Goal: Task Accomplishment & Management: Use online tool/utility

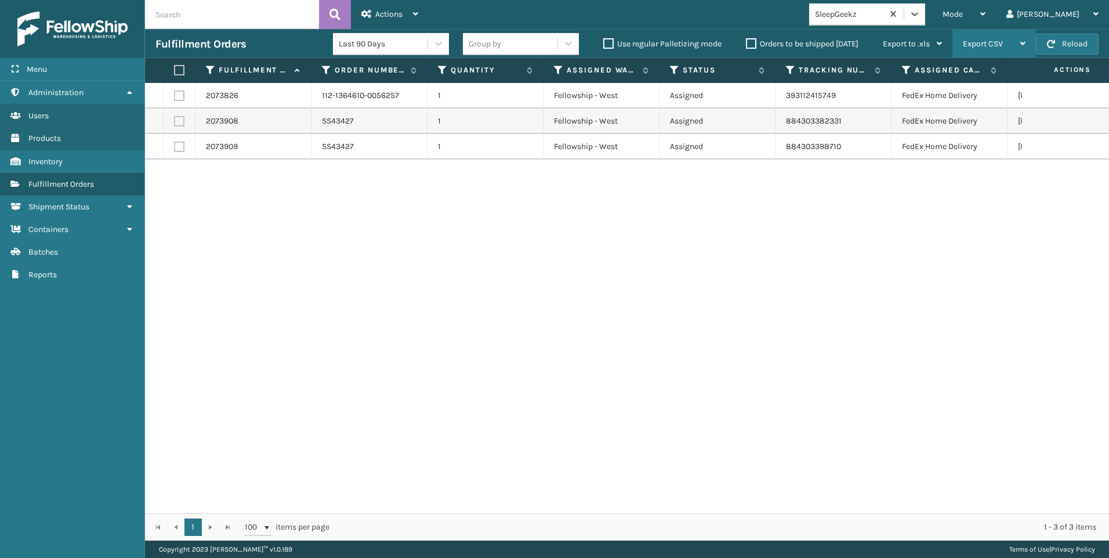
click at [1036, 47] on div "Export CSV Export Current Page Export All Pages" at bounding box center [995, 44] width 84 height 29
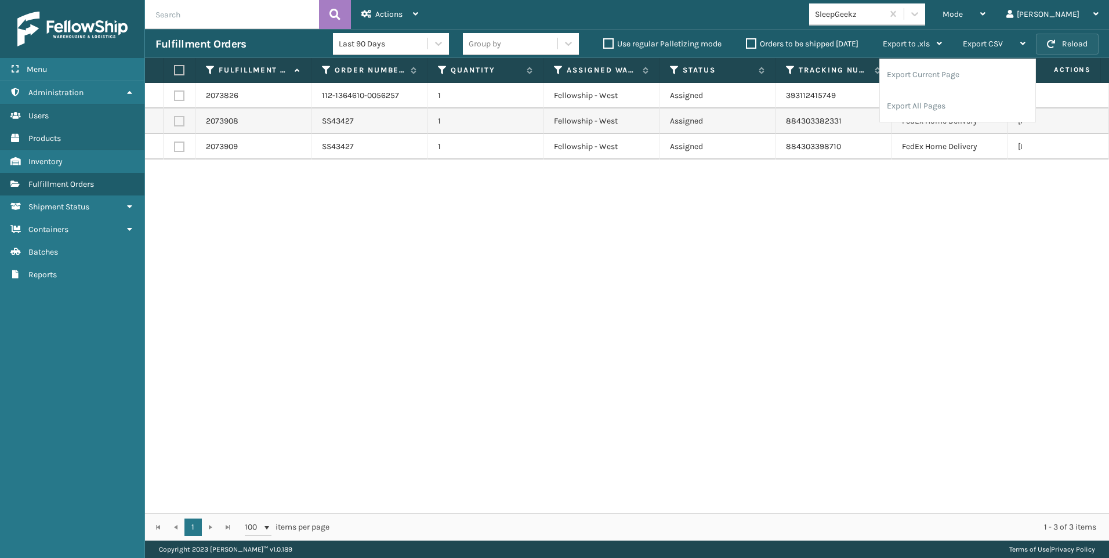
click at [1053, 42] on span "button" at bounding box center [1051, 44] width 8 height 8
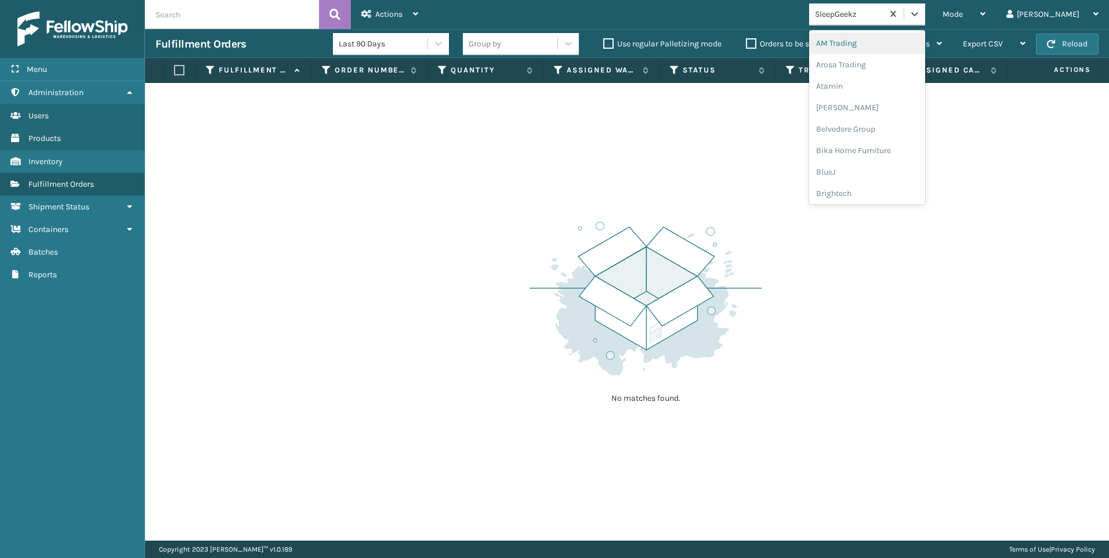
click at [884, 14] on div "SleepGeekz" at bounding box center [849, 14] width 69 height 12
click at [914, 165] on div "Koolmore" at bounding box center [867, 160] width 116 height 21
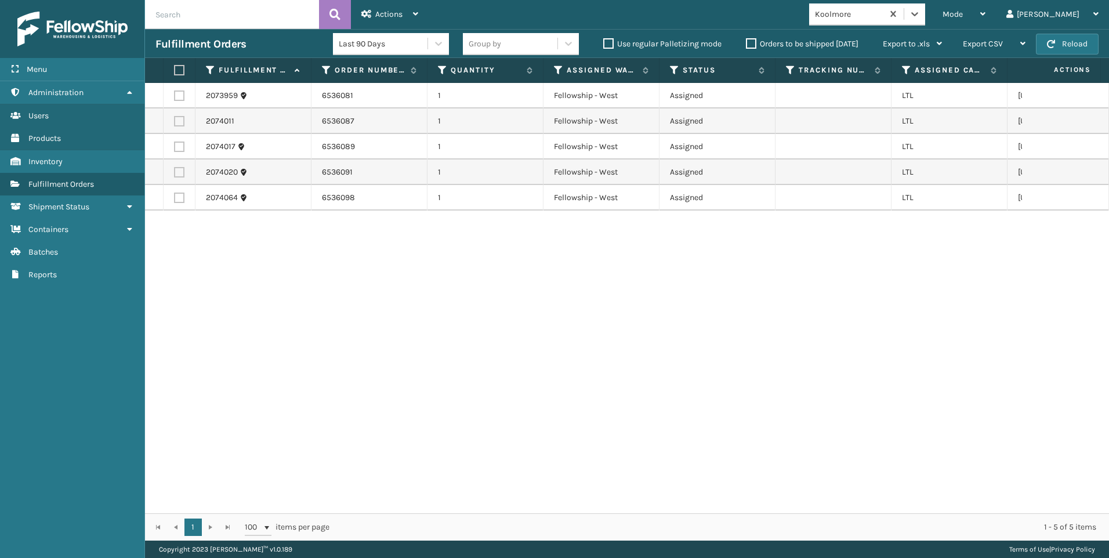
click at [178, 69] on label at bounding box center [177, 70] width 7 height 10
click at [175, 69] on input "checkbox" at bounding box center [174, 71] width 1 height 8
checkbox input "true"
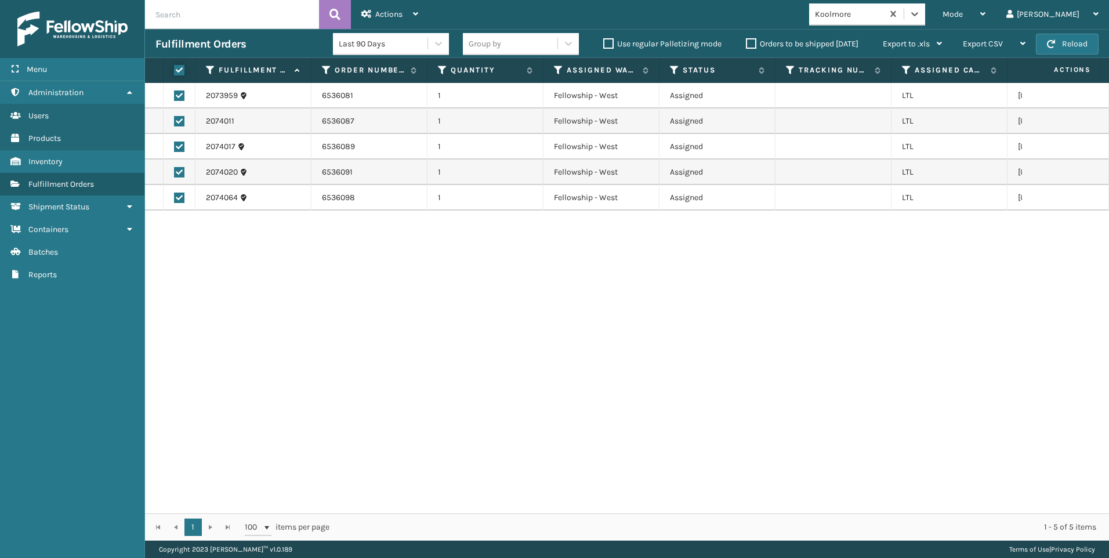
checkbox input "true"
click at [366, 15] on icon at bounding box center [366, 14] width 10 height 8
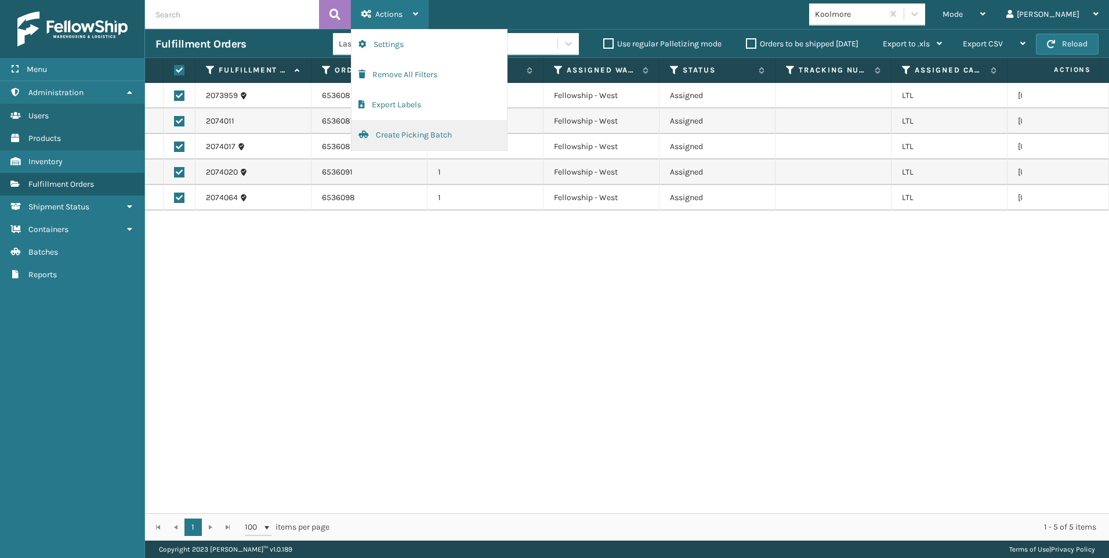
click at [414, 131] on button "Create Picking Batch" at bounding box center [429, 135] width 155 height 30
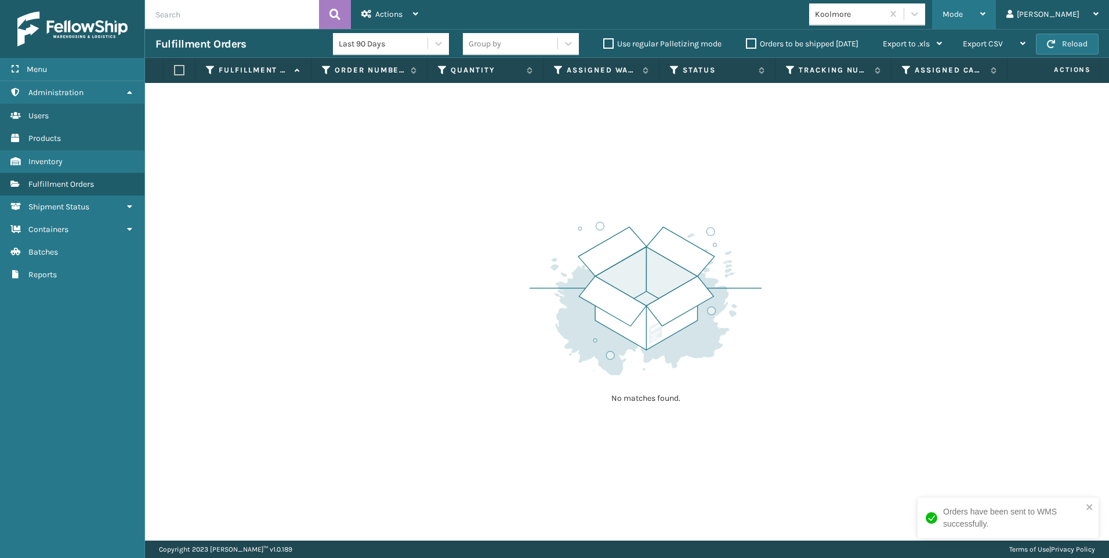
click at [992, 15] on div "Mode Regular Mode Picking Mode Labeling Mode Exit Scan Mode" at bounding box center [964, 14] width 64 height 29
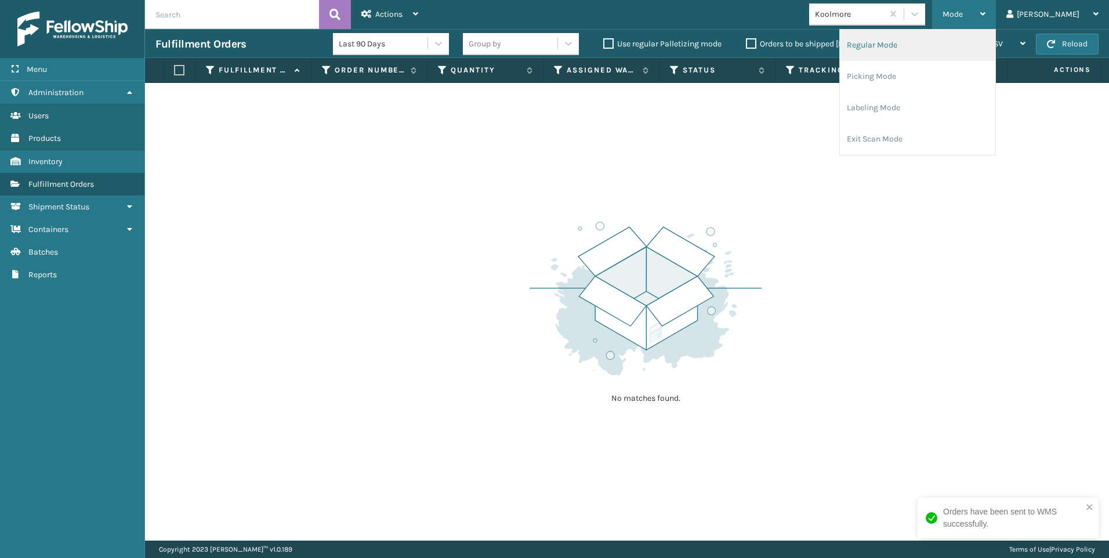
click at [940, 46] on li "Regular Mode" at bounding box center [917, 45] width 155 height 31
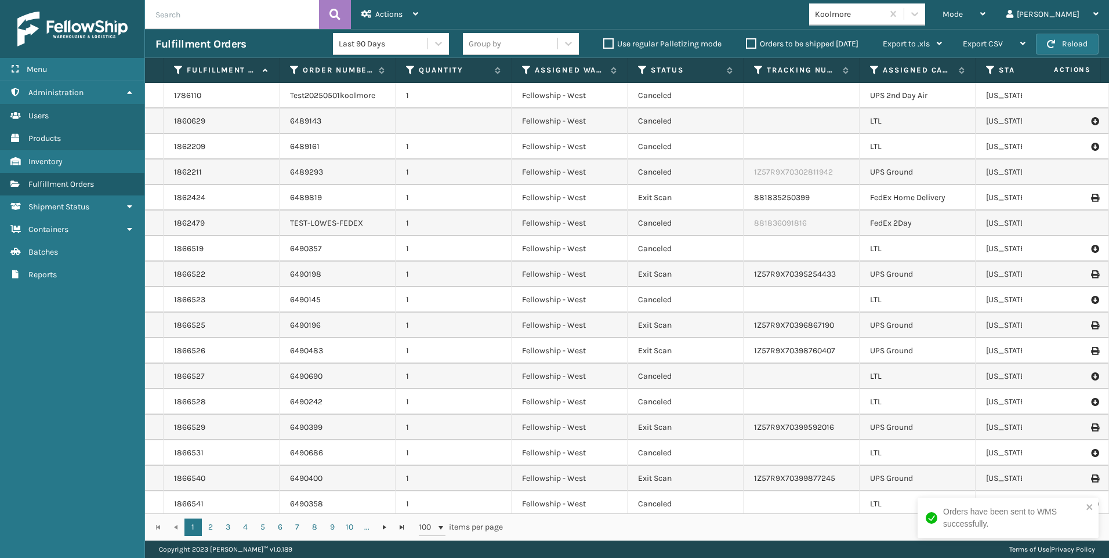
click at [232, 18] on input "text" at bounding box center [232, 14] width 174 height 29
paste input "2074011"
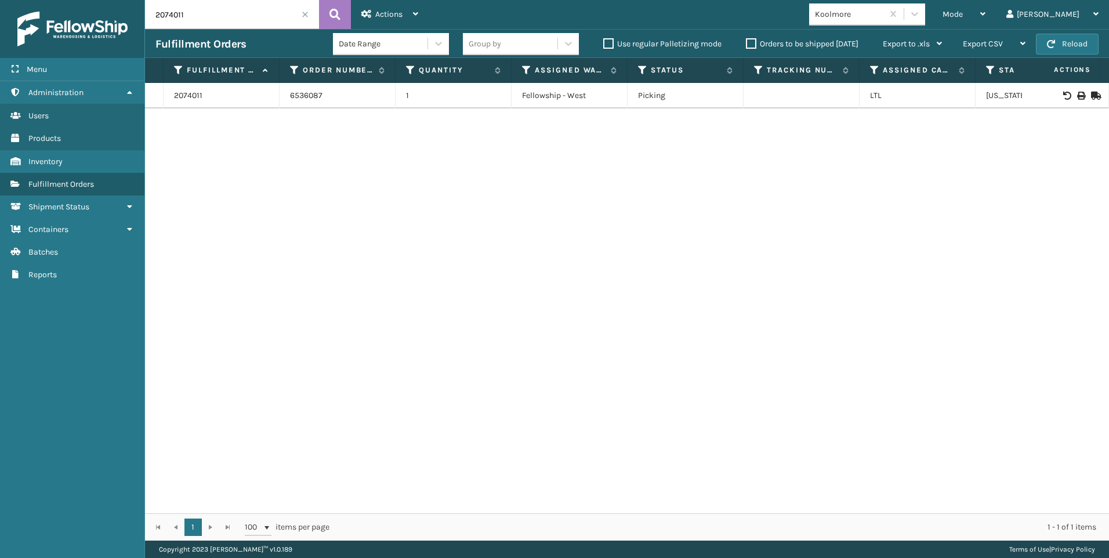
click at [1067, 94] on div at bounding box center [1066, 96] width 66 height 8
click at [1077, 92] on icon at bounding box center [1080, 96] width 7 height 8
drag, startPoint x: 265, startPoint y: 3, endPoint x: 0, endPoint y: 26, distance: 266.2
click at [0, 26] on html "Bill of Lading has been successfully printed. Menu Administration Administratio…" at bounding box center [554, 279] width 1109 height 558
paste input "3959"
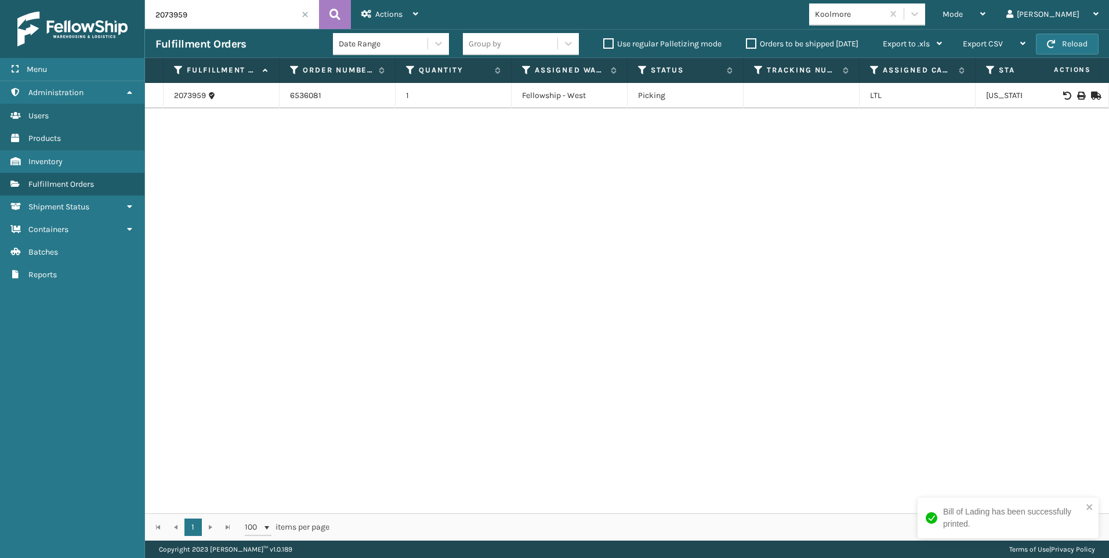
click at [1077, 95] on icon at bounding box center [1080, 96] width 7 height 8
drag, startPoint x: 218, startPoint y: 8, endPoint x: 99, endPoint y: 4, distance: 118.4
click at [99, 0] on div "Menu Administration Administration Administration Users Administration Products…" at bounding box center [554, 0] width 1109 height 0
paste input "4064"
click at [1077, 98] on icon at bounding box center [1080, 96] width 7 height 8
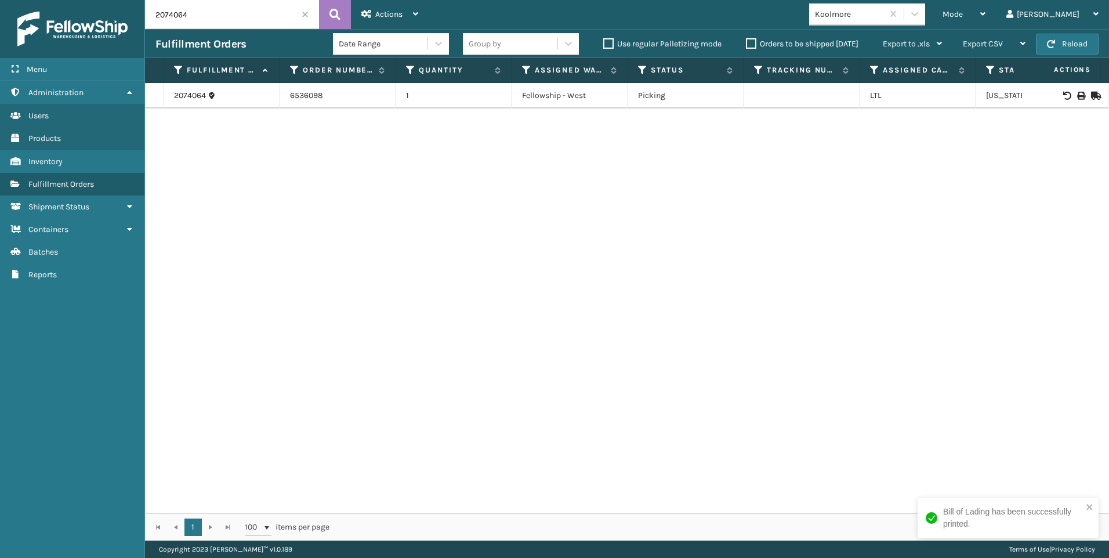
drag, startPoint x: 208, startPoint y: 21, endPoint x: 71, endPoint y: 23, distance: 136.9
click at [73, 0] on div "Menu Administration Administration Administration Users Administration Products…" at bounding box center [554, 0] width 1109 height 0
paste input "20"
click at [1077, 97] on icon at bounding box center [1080, 96] width 7 height 8
drag, startPoint x: 160, startPoint y: 8, endPoint x: 0, endPoint y: 9, distance: 159.6
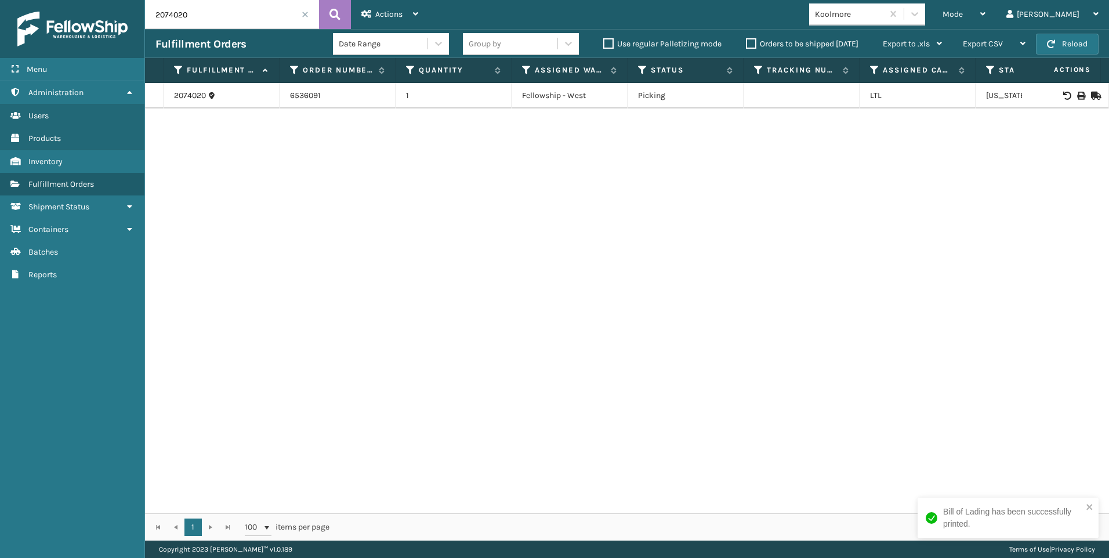
click at [0, 8] on html "Bill of Lading has been successfully printed. Menu Administration Administratio…" at bounding box center [554, 279] width 1109 height 558
paste input "17"
type input "2074017"
click at [1077, 94] on icon at bounding box center [1080, 96] width 7 height 8
click at [303, 14] on span at bounding box center [305, 14] width 7 height 7
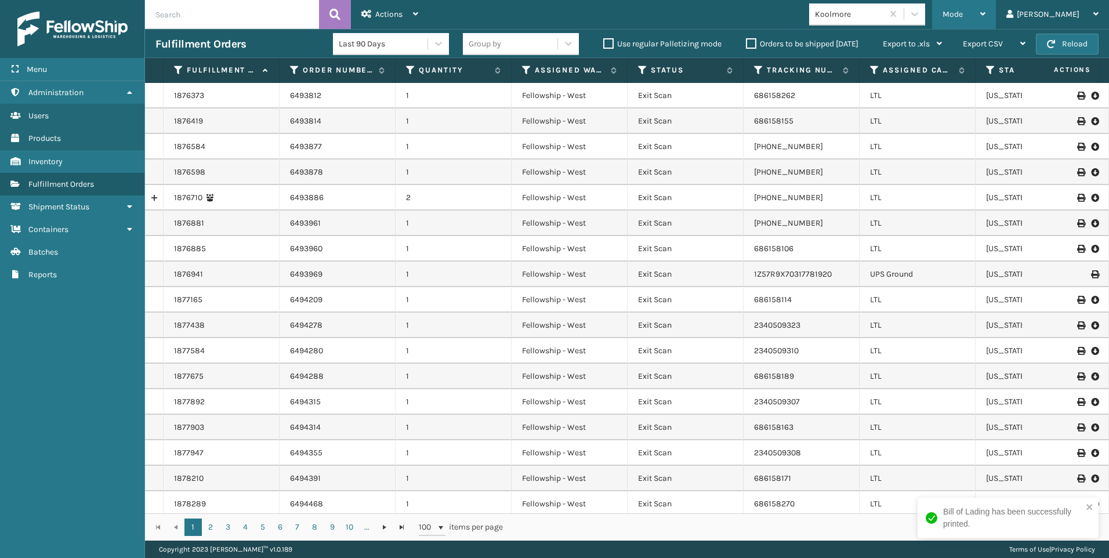
click at [963, 16] on span "Mode" at bounding box center [953, 14] width 20 height 10
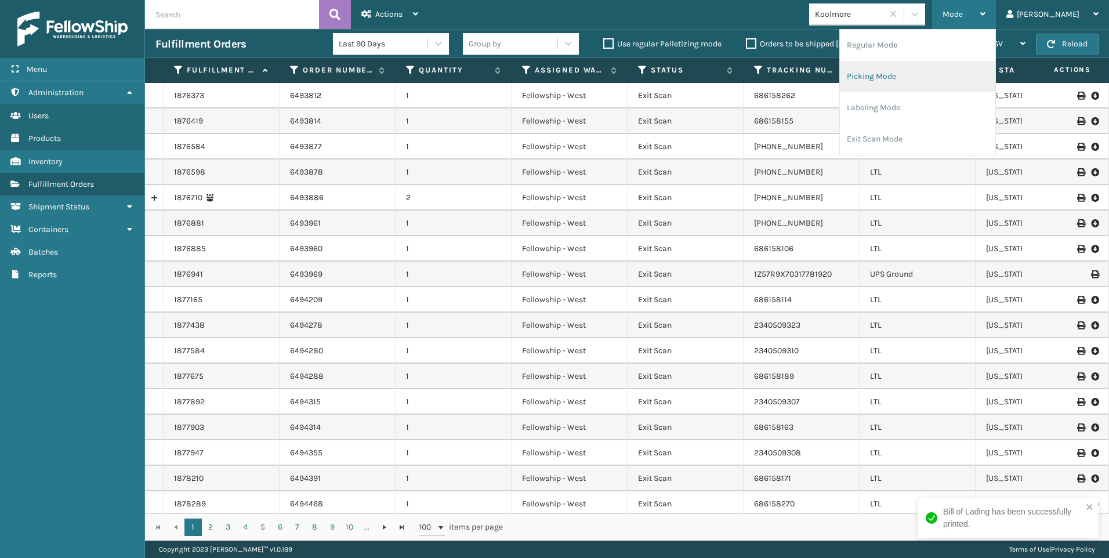
click at [939, 84] on li "Picking Mode" at bounding box center [917, 76] width 155 height 31
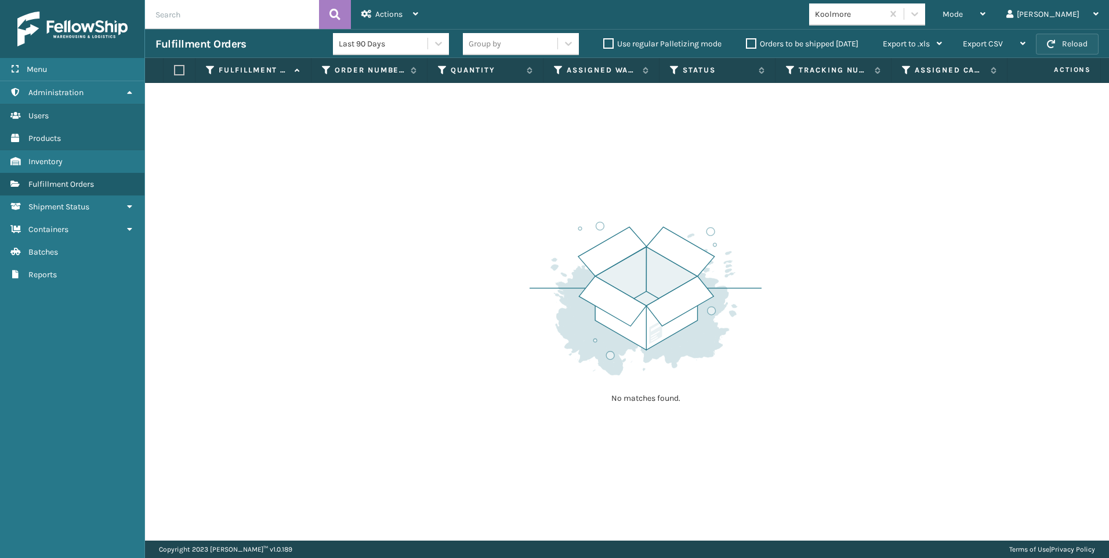
click at [1065, 38] on button "Reload" at bounding box center [1067, 44] width 63 height 21
click at [963, 16] on span "Mode" at bounding box center [953, 14] width 20 height 10
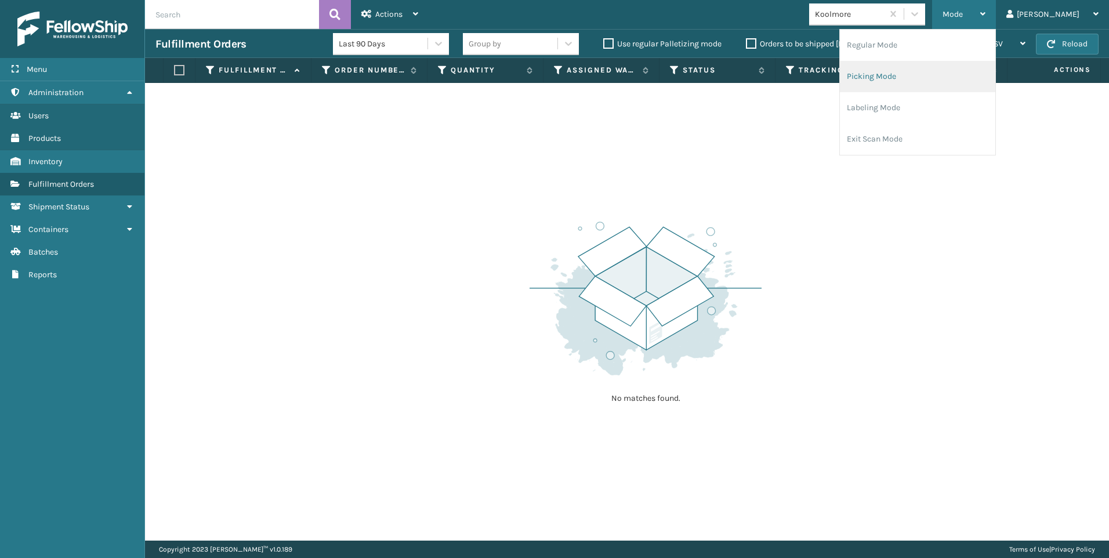
click at [948, 64] on li "Picking Mode" at bounding box center [917, 76] width 155 height 31
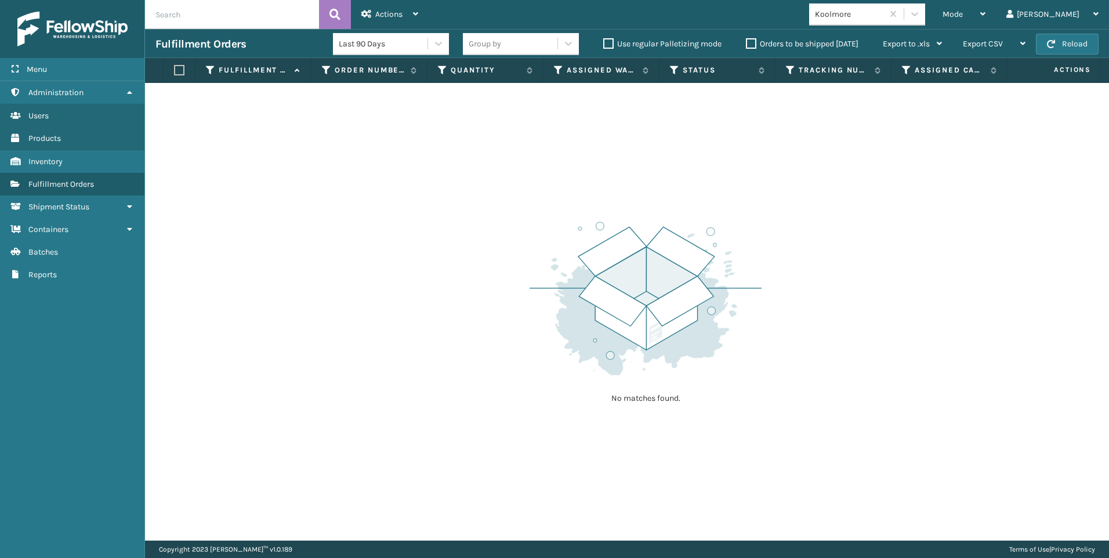
click at [884, 14] on div "Koolmore" at bounding box center [849, 14] width 69 height 12
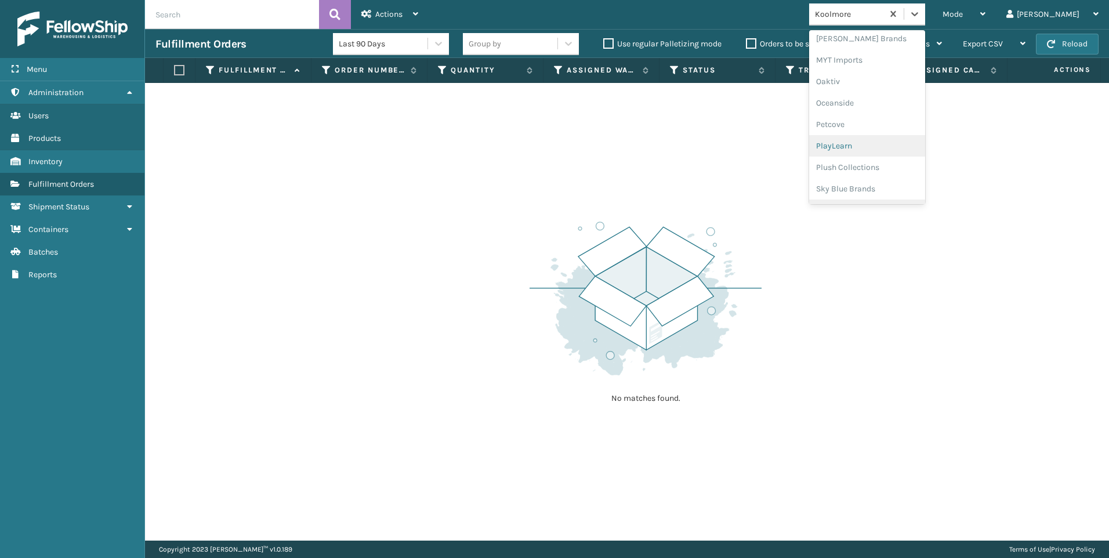
scroll to position [582, 0]
click at [908, 164] on div "SleepGeekz" at bounding box center [867, 169] width 116 height 21
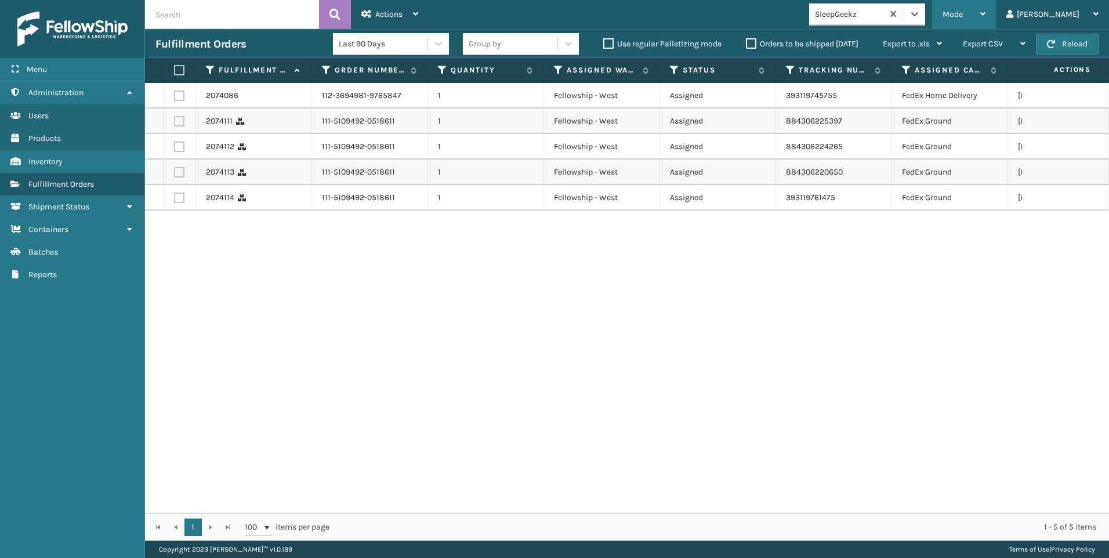
click at [986, 23] on div "Mode" at bounding box center [964, 14] width 43 height 29
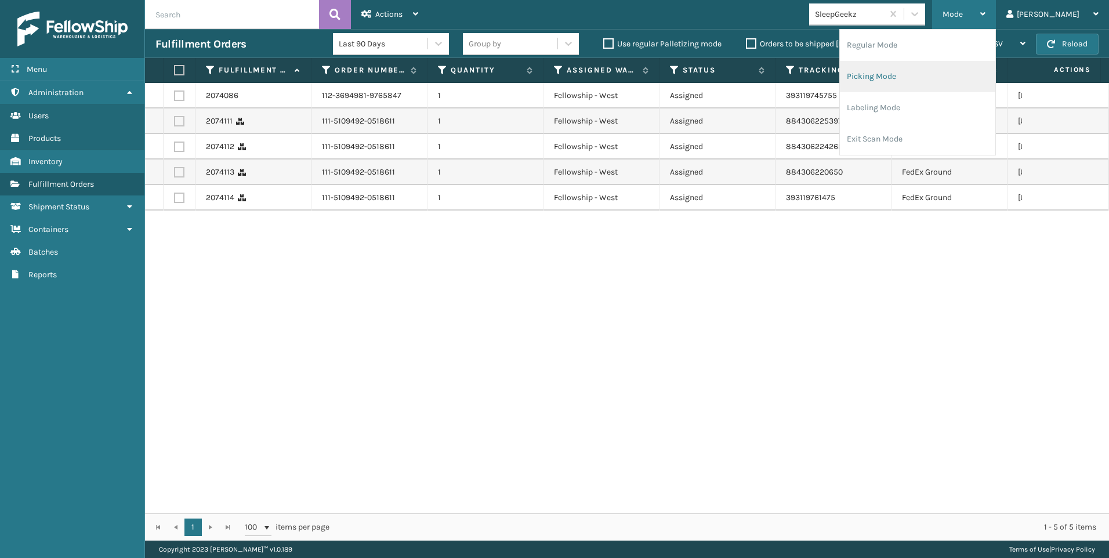
click at [984, 77] on li "Picking Mode" at bounding box center [917, 76] width 155 height 31
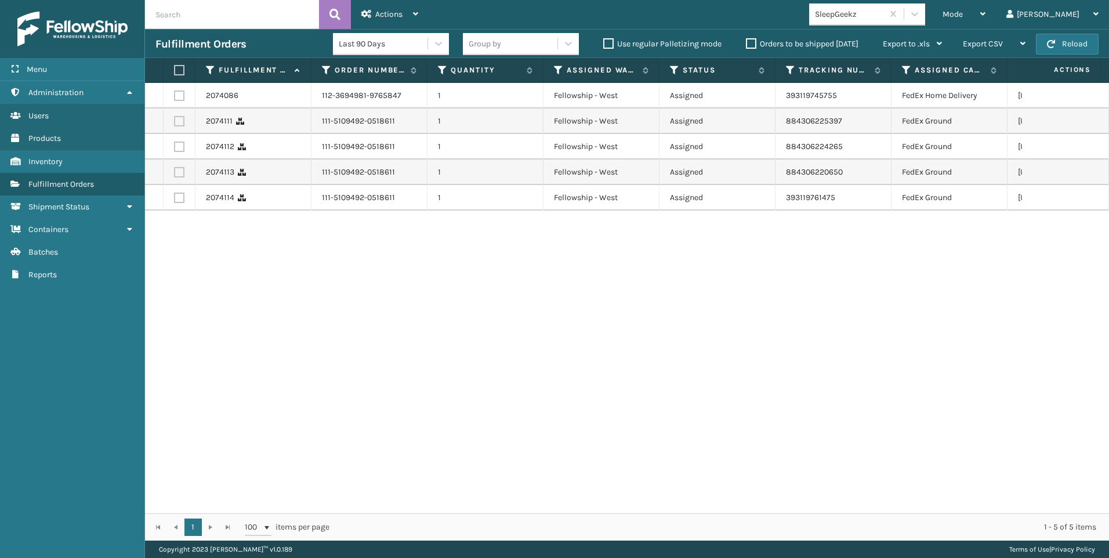
click at [884, 10] on div "SleepGeekz" at bounding box center [849, 14] width 69 height 12
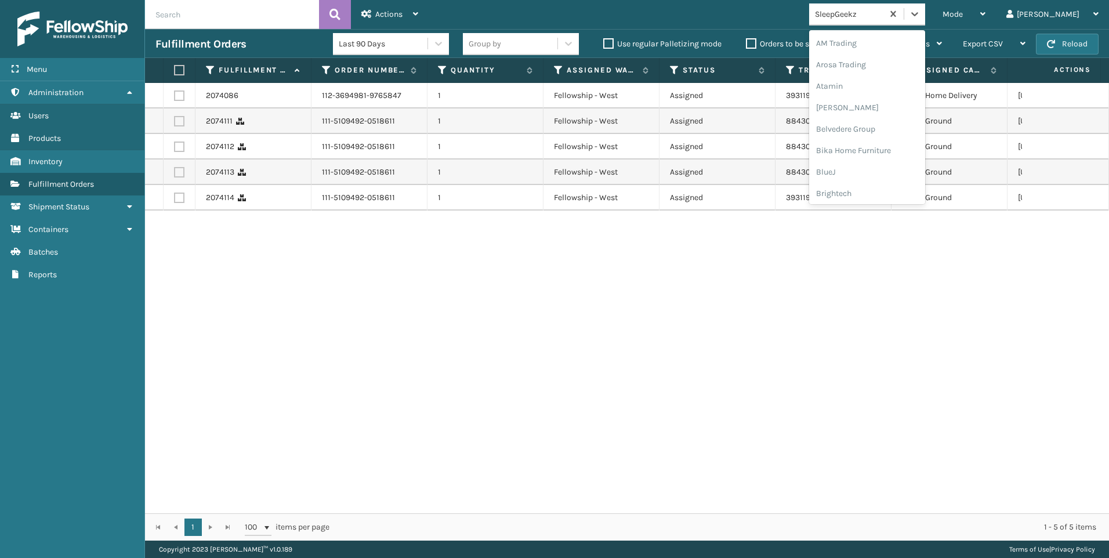
scroll to position [367, 0]
click at [902, 91] on div "Koolmore" at bounding box center [867, 83] width 116 height 21
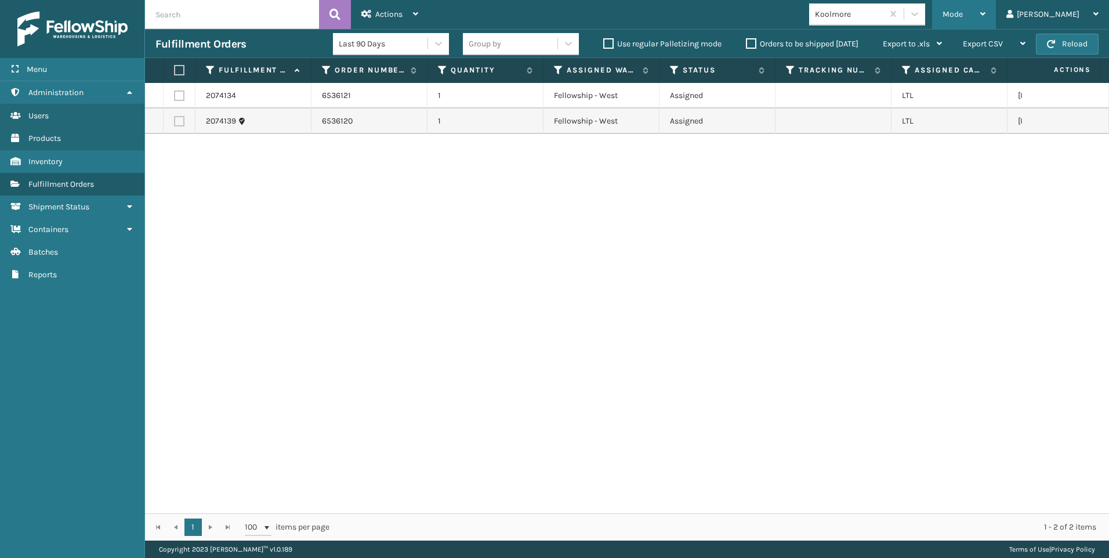
click at [986, 20] on div "Mode" at bounding box center [964, 14] width 43 height 29
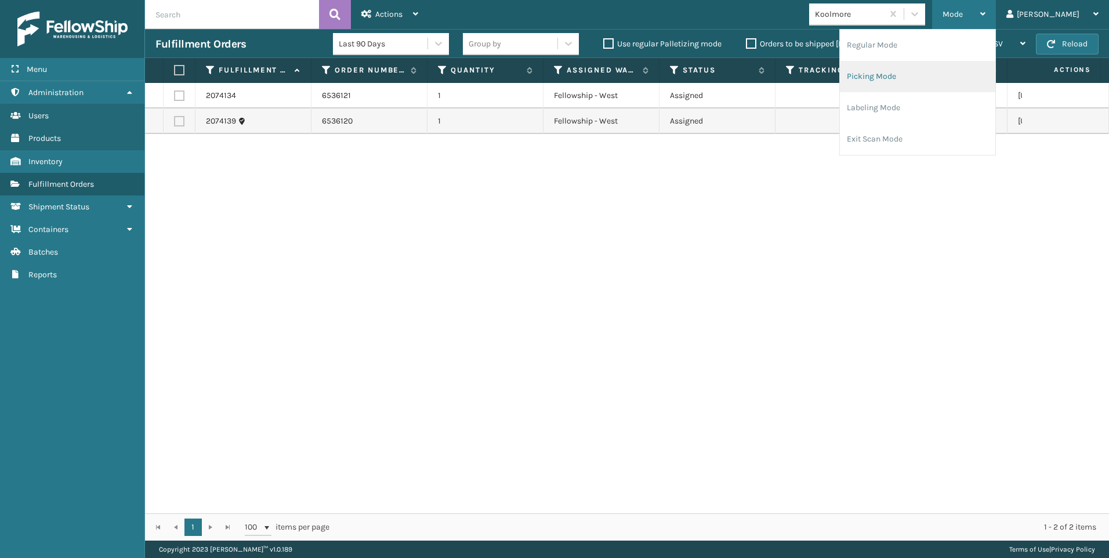
click at [976, 71] on li "Picking Mode" at bounding box center [917, 76] width 155 height 31
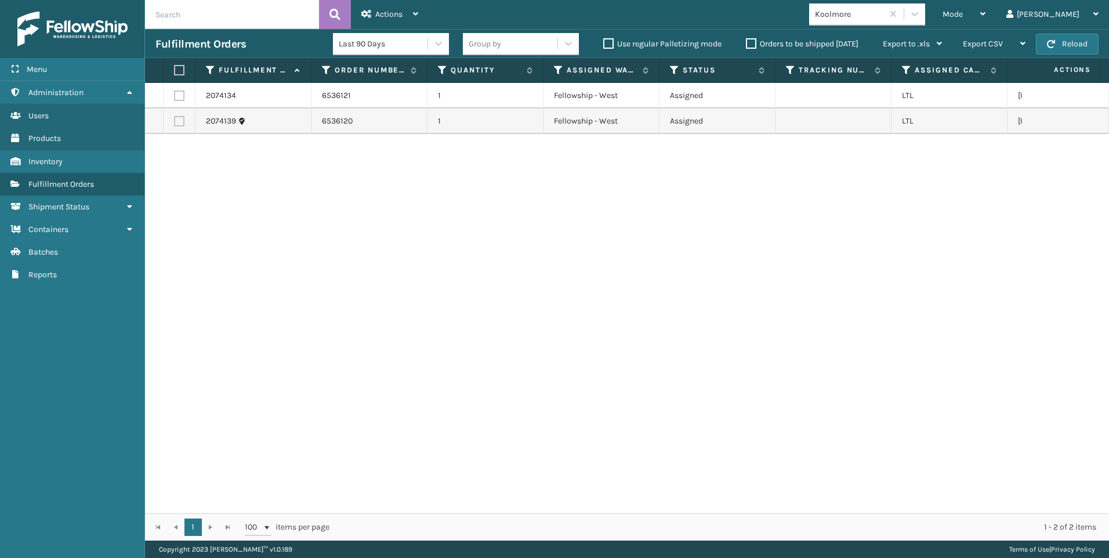
click at [181, 72] on label at bounding box center [177, 70] width 7 height 10
click at [175, 72] on input "checkbox" at bounding box center [174, 71] width 1 height 8
checkbox input "true"
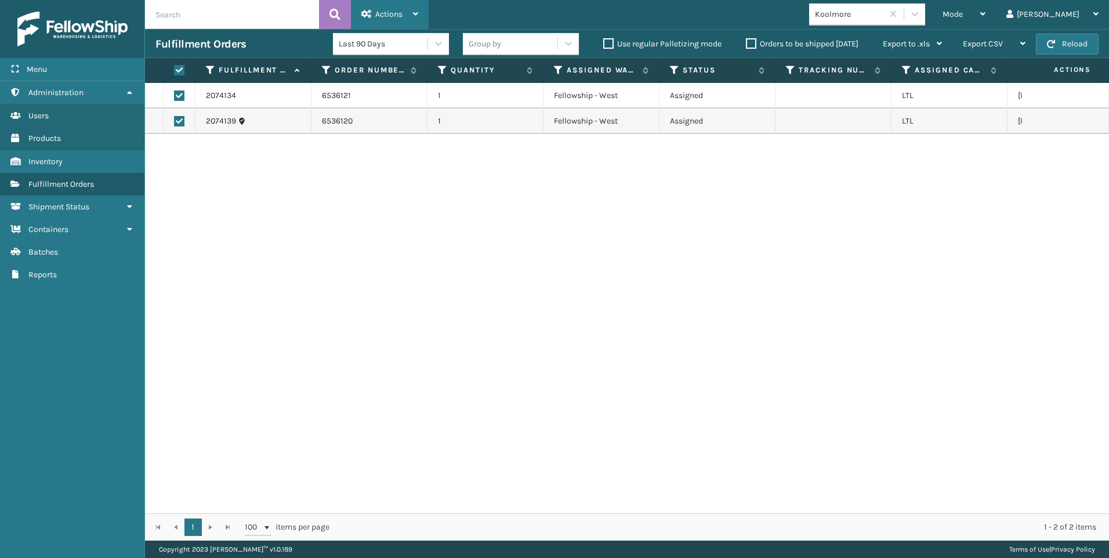
click at [390, 24] on div "Actions" at bounding box center [389, 14] width 57 height 29
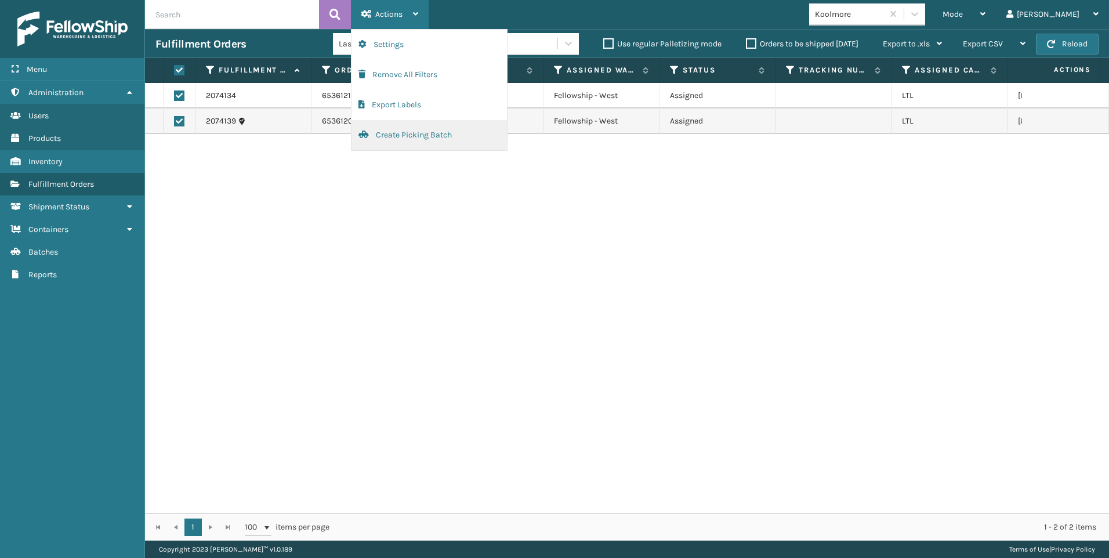
click at [414, 126] on button "Create Picking Batch" at bounding box center [429, 135] width 155 height 30
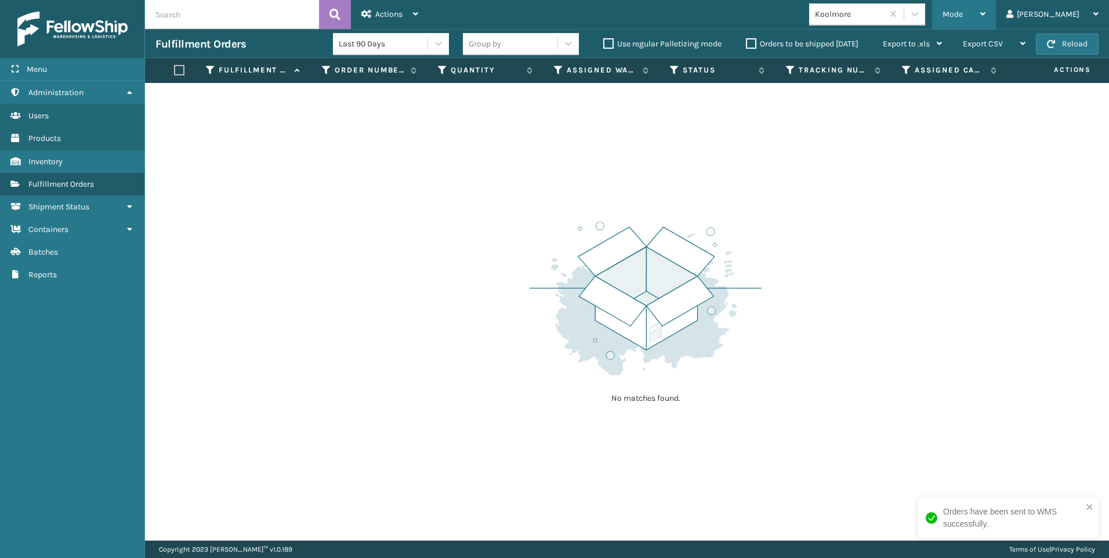
click at [986, 19] on div "Mode" at bounding box center [964, 14] width 43 height 29
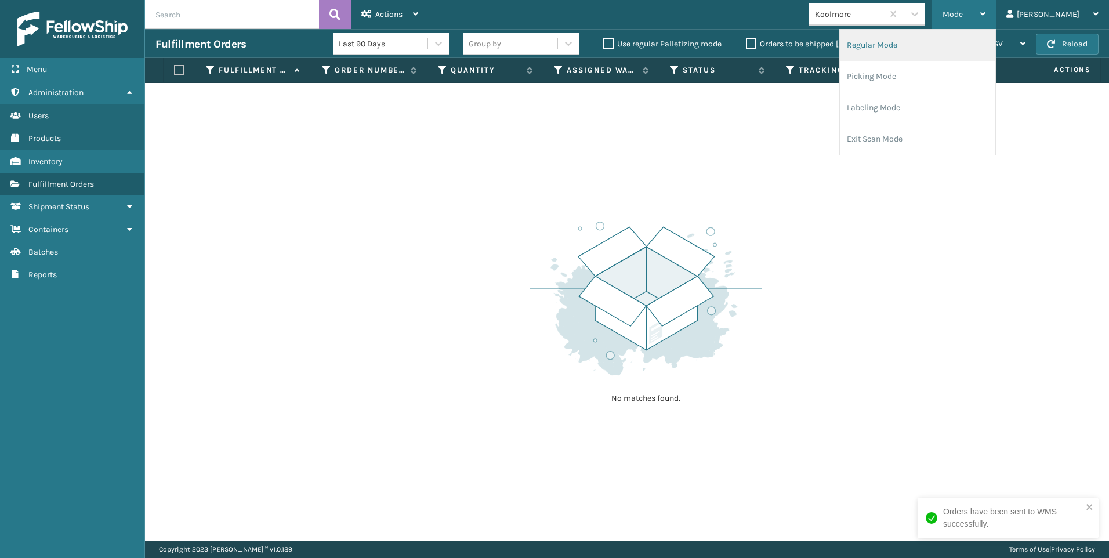
click at [907, 49] on li "Regular Mode" at bounding box center [917, 45] width 155 height 31
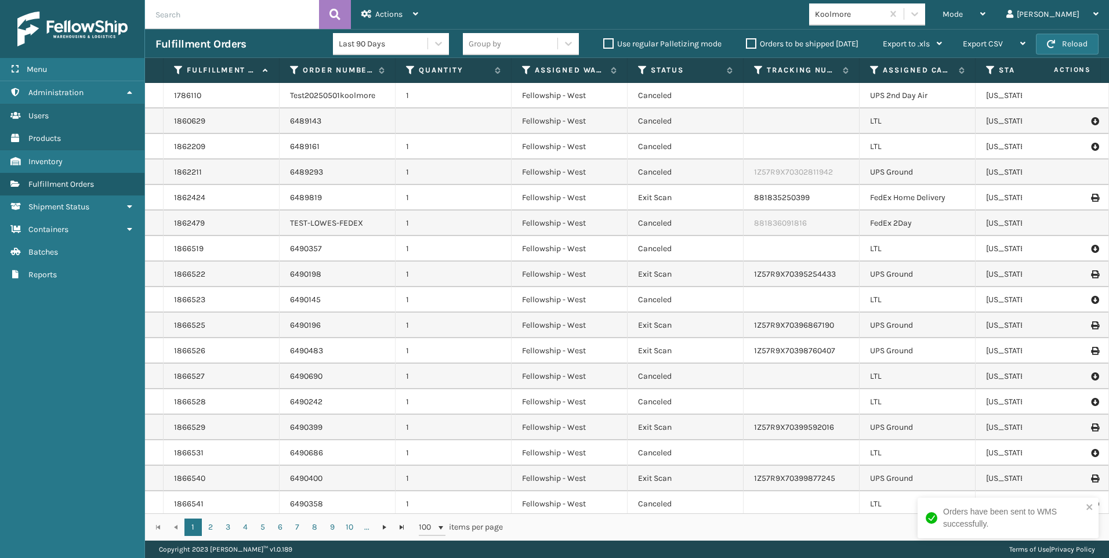
click at [215, 21] on input "text" at bounding box center [232, 14] width 174 height 29
paste input "2074134"
click at [341, 11] on button at bounding box center [335, 14] width 32 height 29
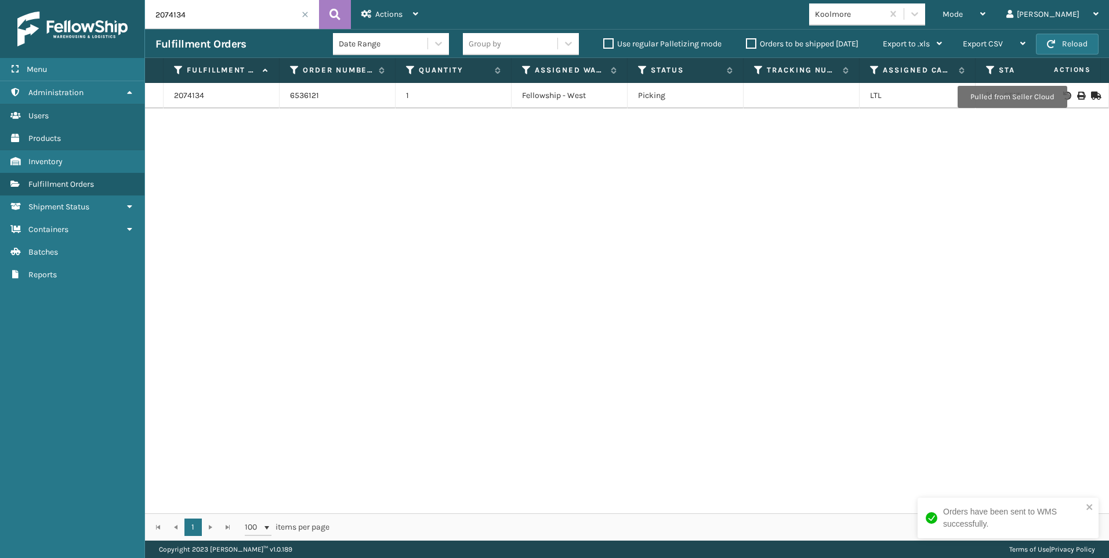
click at [1077, 97] on icon at bounding box center [1080, 96] width 7 height 8
drag, startPoint x: 226, startPoint y: 3, endPoint x: 152, endPoint y: 10, distance: 74.5
click at [153, 10] on input "2074134" at bounding box center [232, 14] width 174 height 29
paste input "9"
type input "2074139"
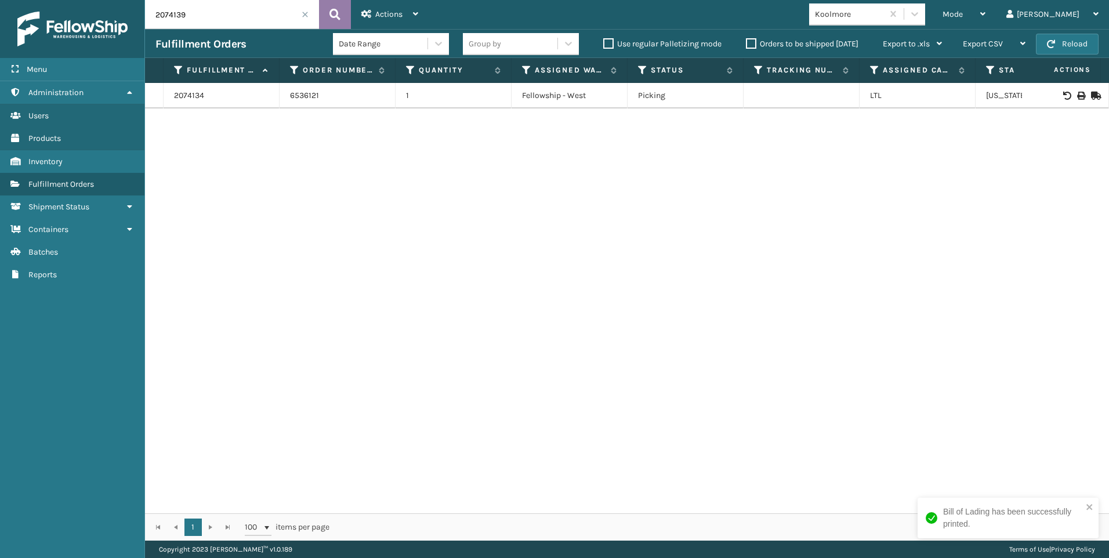
click at [338, 12] on icon at bounding box center [335, 14] width 11 height 17
click at [1074, 93] on td at bounding box center [1065, 96] width 87 height 26
click at [1077, 93] on icon at bounding box center [1080, 96] width 7 height 8
click at [306, 12] on span at bounding box center [305, 14] width 7 height 7
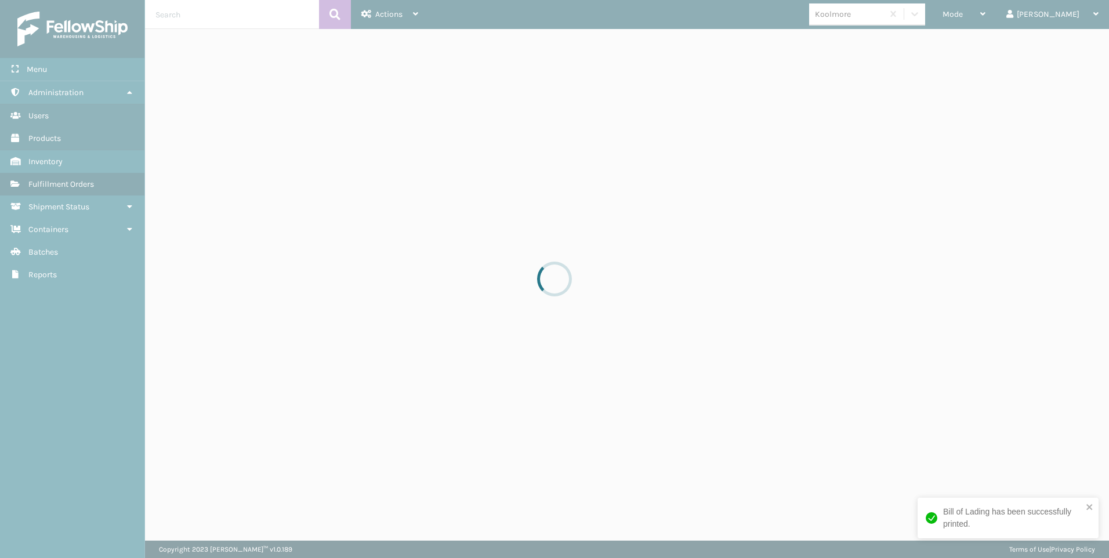
click at [1013, 17] on div at bounding box center [554, 279] width 1109 height 558
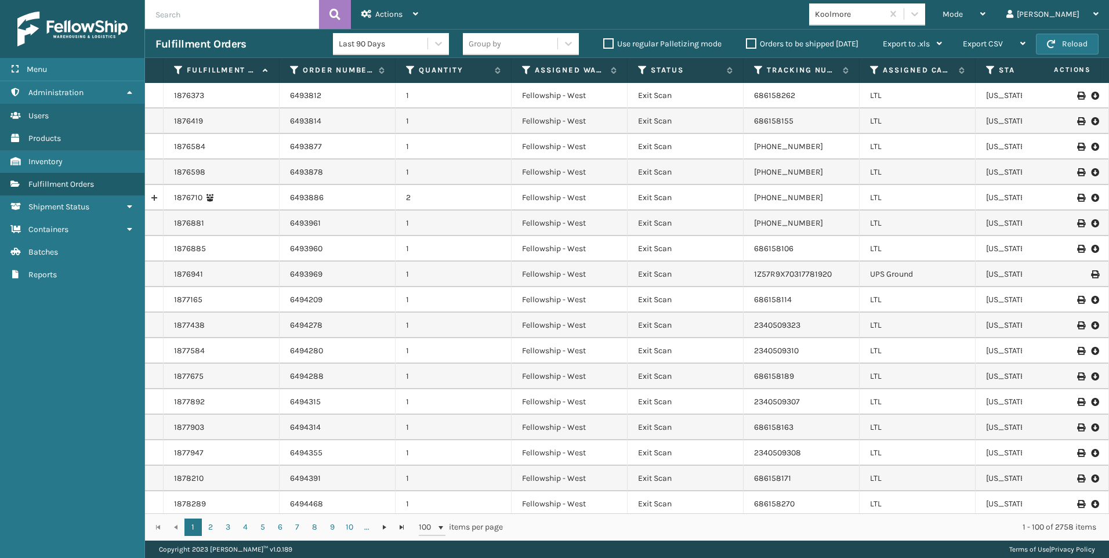
click at [963, 17] on span "Mode" at bounding box center [953, 14] width 20 height 10
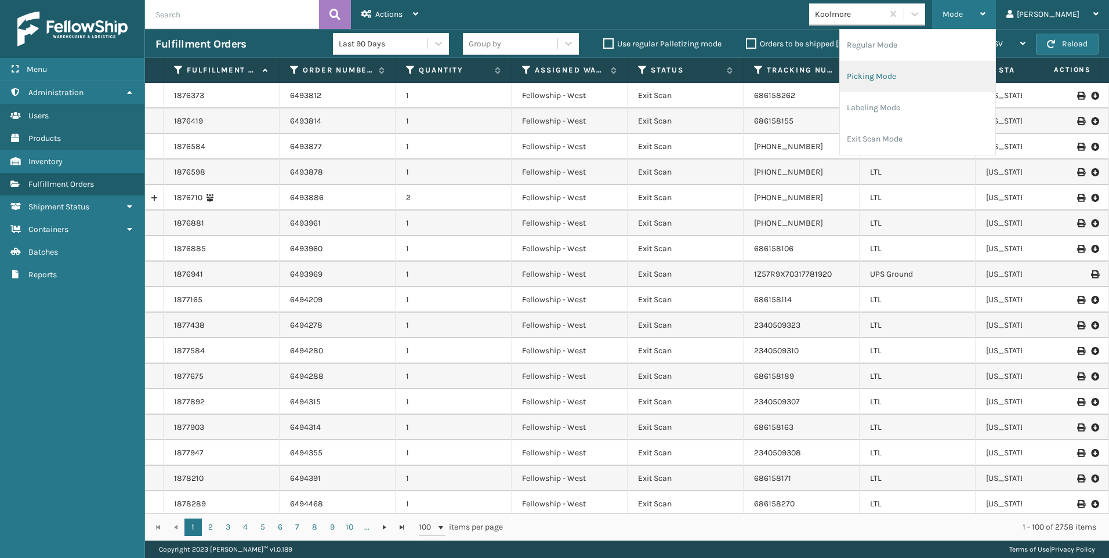
click at [943, 71] on li "Picking Mode" at bounding box center [917, 76] width 155 height 31
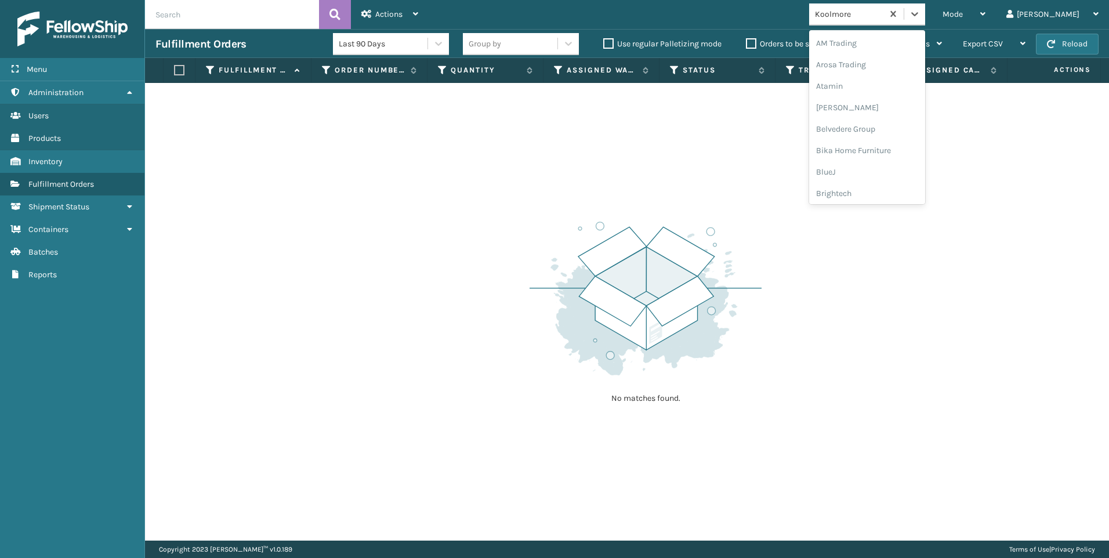
click at [884, 8] on div "Koolmore" at bounding box center [849, 14] width 69 height 12
click at [925, 163] on div "SleepGeekz" at bounding box center [867, 169] width 116 height 21
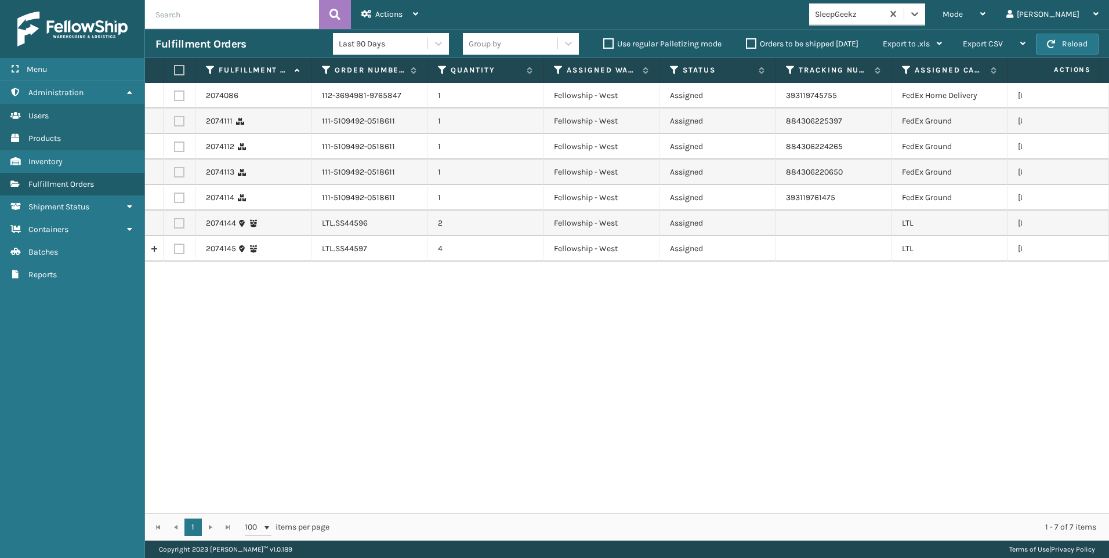
click at [181, 225] on label at bounding box center [179, 223] width 10 height 10
click at [175, 225] on input "checkbox" at bounding box center [174, 222] width 1 height 8
checkbox input "true"
click at [179, 257] on td at bounding box center [180, 249] width 32 height 26
click at [179, 247] on label at bounding box center [179, 249] width 10 height 10
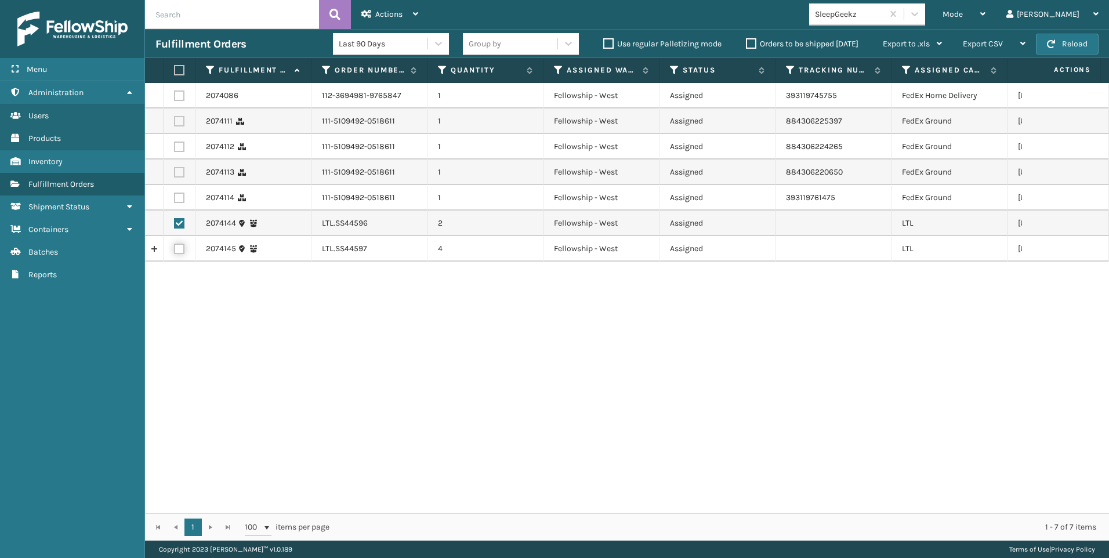
click at [175, 247] on input "checkbox" at bounding box center [174, 248] width 1 height 8
checkbox input "true"
click at [382, 9] on span "Actions" at bounding box center [388, 14] width 27 height 10
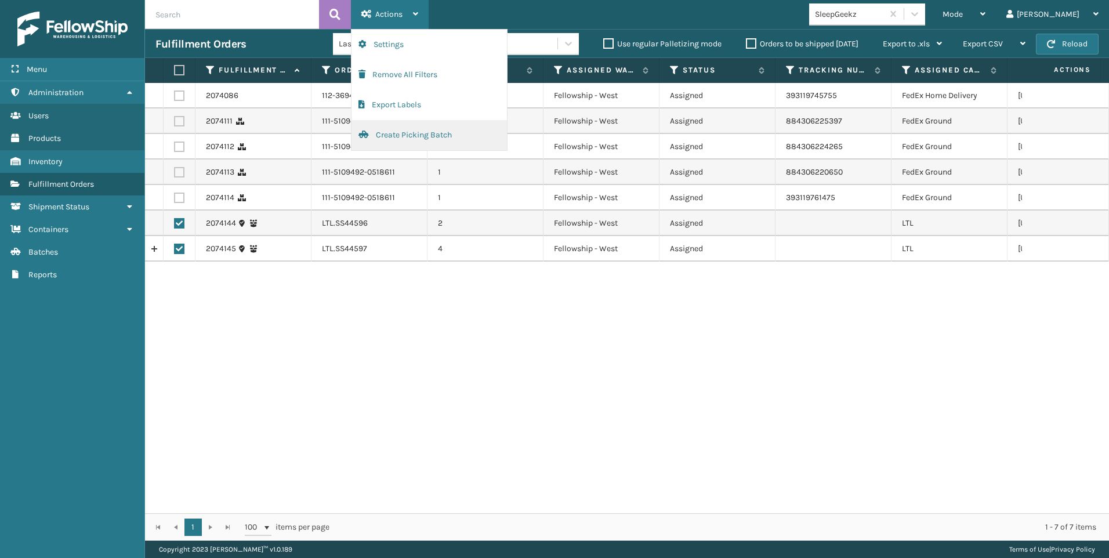
click at [435, 144] on button "Create Picking Batch" at bounding box center [429, 135] width 155 height 30
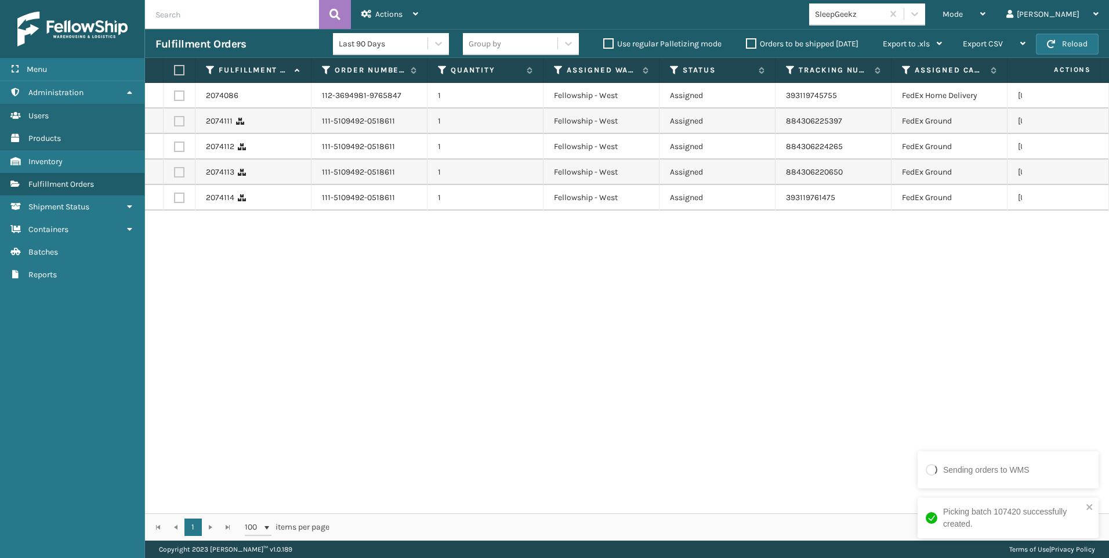
click at [496, 241] on div "2074086 112-3694981-9765847 1 Fellowship - West Assigned 393119745755 FedEx Hom…" at bounding box center [627, 298] width 964 height 431
click at [1068, 37] on button "Reload" at bounding box center [1067, 44] width 63 height 21
click at [1053, 38] on button "Reload" at bounding box center [1067, 44] width 63 height 21
click at [1057, 38] on button "Reload" at bounding box center [1067, 44] width 63 height 21
click at [1058, 38] on button "Reload" at bounding box center [1067, 44] width 63 height 21
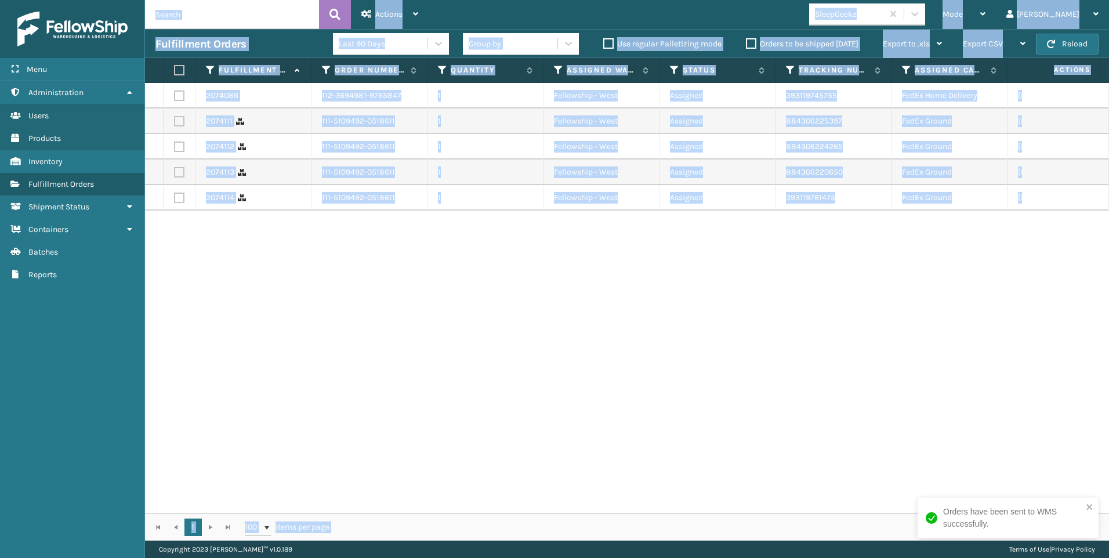
click at [1058, 38] on button "Reload" at bounding box center [1067, 44] width 63 height 21
click at [967, 189] on td "FedEx Ground" at bounding box center [950, 198] width 116 height 26
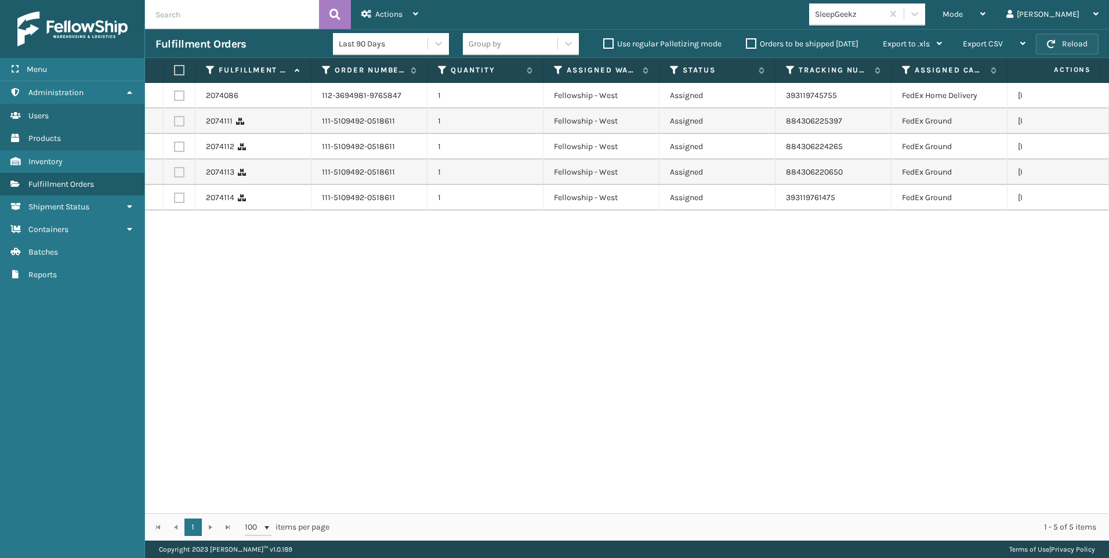
click at [1068, 38] on button "Reload" at bounding box center [1067, 44] width 63 height 21
click at [1068, 41] on button "Reload" at bounding box center [1067, 44] width 63 height 21
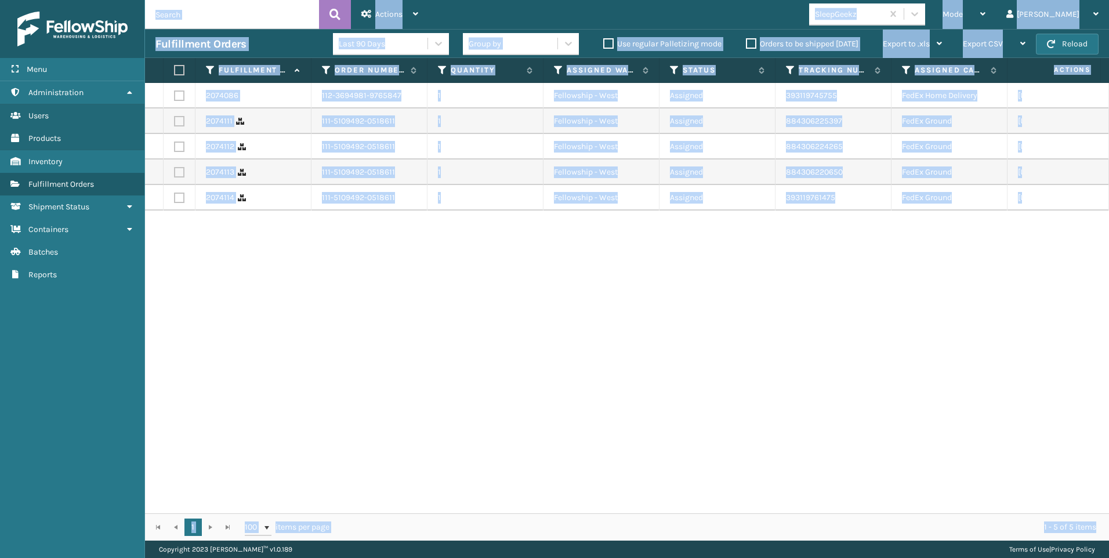
click at [1068, 41] on button "Reload" at bounding box center [1067, 44] width 63 height 21
click at [1057, 227] on div "2074086 112-3694981-9765847 1 Fellowship - West Assigned 393119745755 FedEx Hom…" at bounding box center [627, 298] width 964 height 431
click at [1053, 244] on div "2074086 112-3694981-9765847 1 Fellowship - West Assigned 393119745755 FedEx Hom…" at bounding box center [627, 298] width 964 height 431
click at [857, 155] on td "884306224265" at bounding box center [834, 147] width 116 height 26
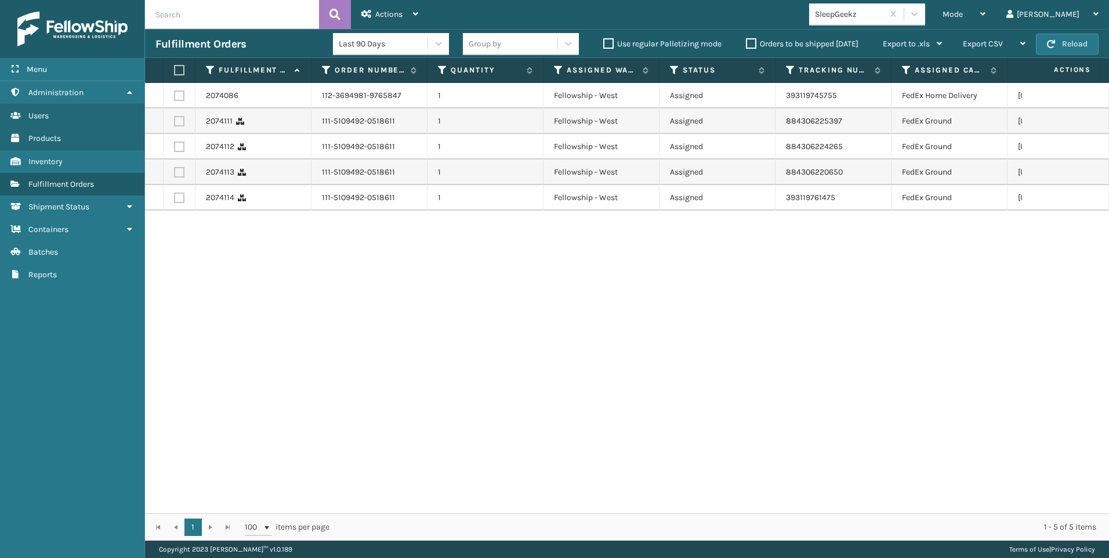
click at [968, 245] on div "2074086 112-3694981-9765847 1 Fellowship - West Assigned 393119745755 FedEx Hom…" at bounding box center [627, 298] width 964 height 431
click at [1054, 40] on span "button" at bounding box center [1051, 44] width 8 height 8
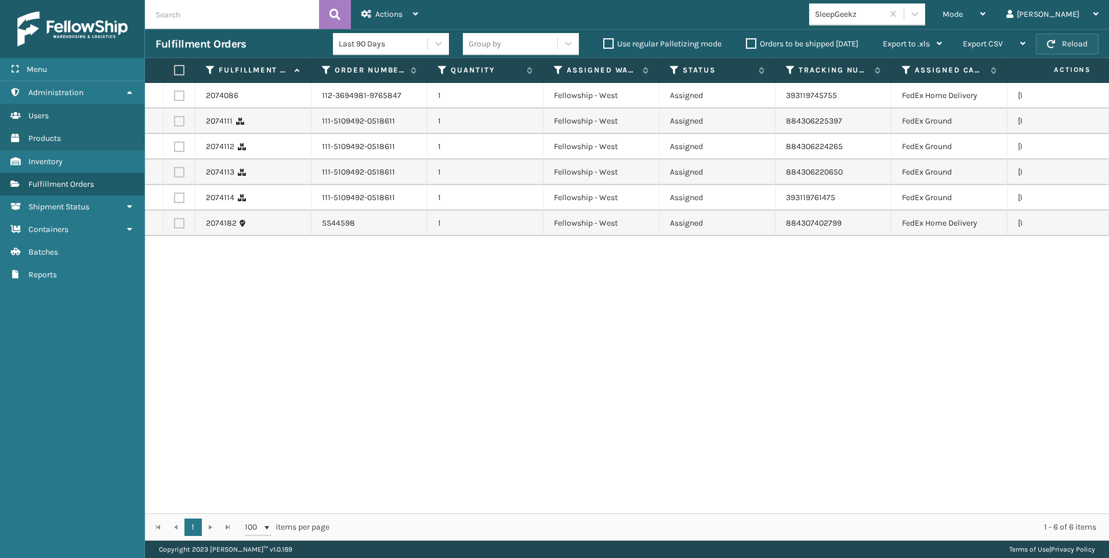
click at [1053, 38] on button "Reload" at bounding box center [1067, 44] width 63 height 21
click at [883, 7] on div "SleepGeekz" at bounding box center [846, 14] width 74 height 19
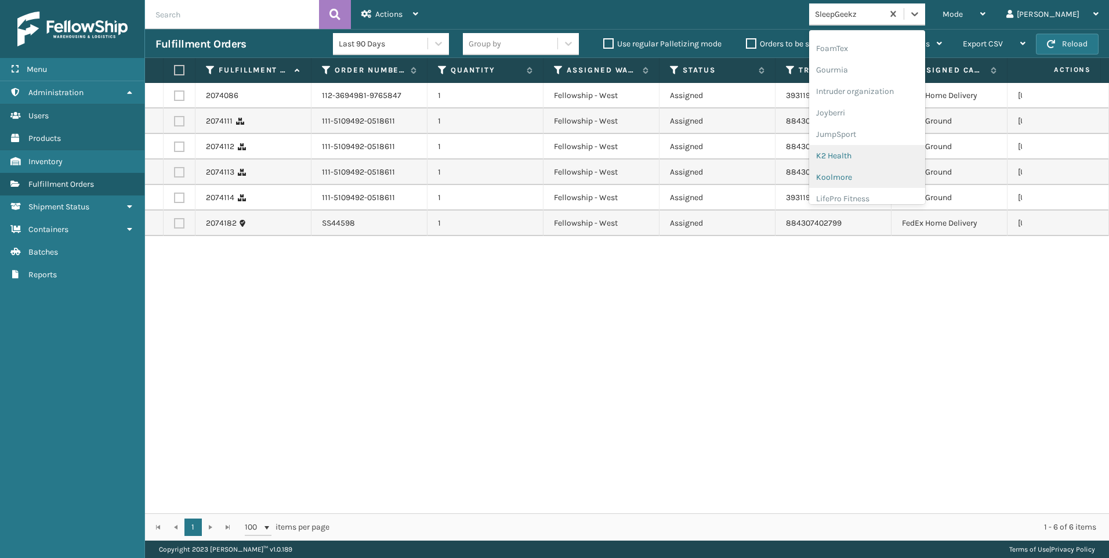
scroll to position [290, 0]
click at [914, 161] on div "Koolmore" at bounding box center [867, 160] width 116 height 21
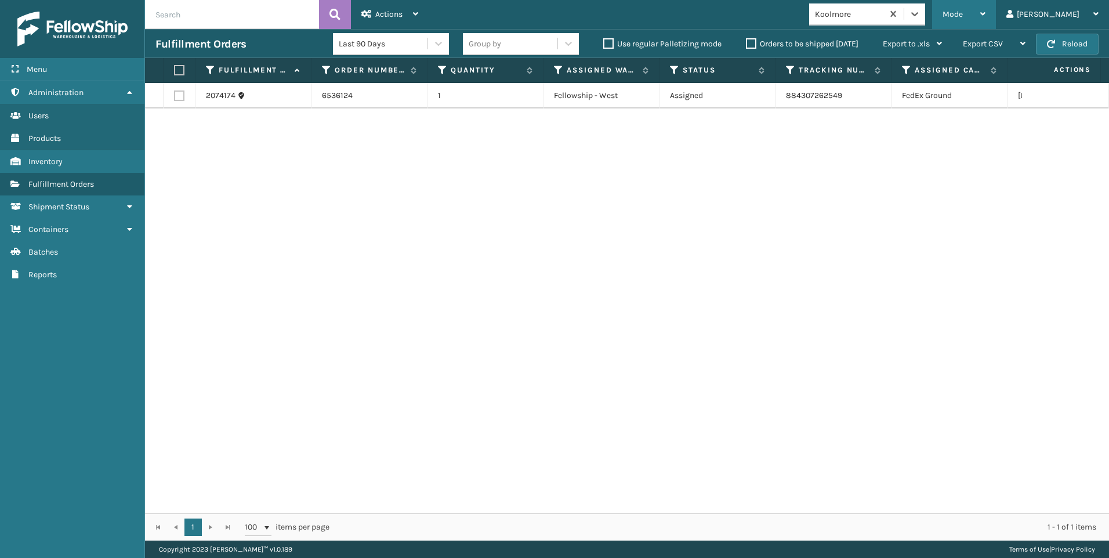
click at [986, 3] on div "Mode" at bounding box center [964, 14] width 43 height 29
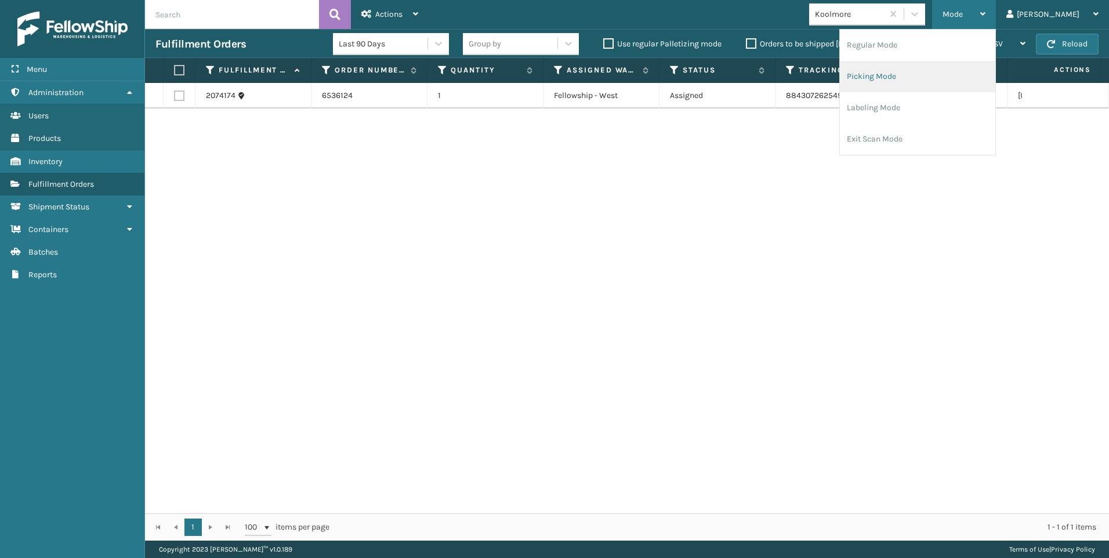
click at [958, 76] on li "Picking Mode" at bounding box center [917, 76] width 155 height 31
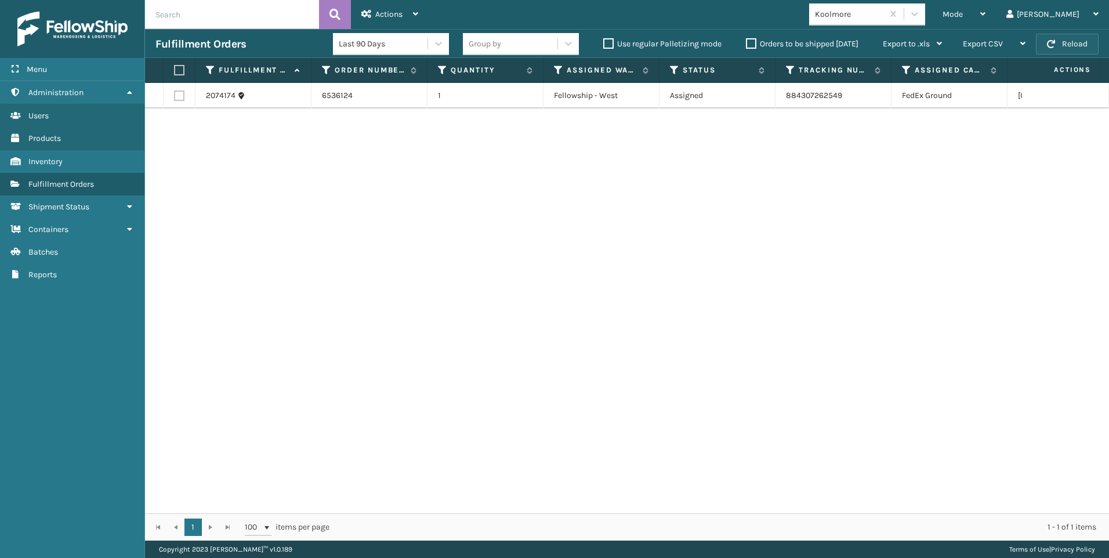
click at [1059, 42] on button "Reload" at bounding box center [1067, 44] width 63 height 21
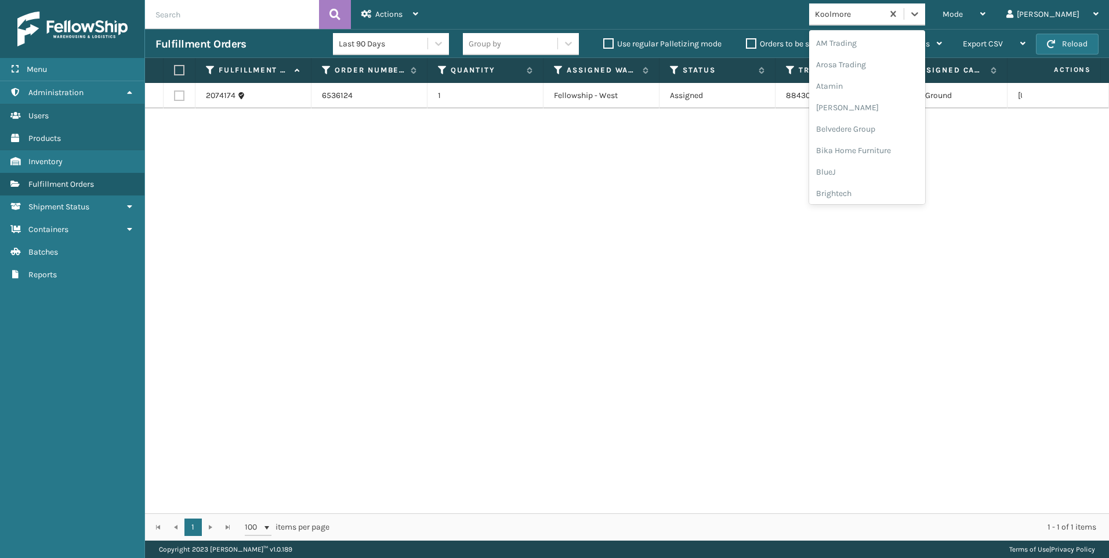
click at [884, 13] on div "Koolmore" at bounding box center [849, 14] width 69 height 12
click at [907, 166] on div "SleepGeekz" at bounding box center [867, 169] width 116 height 21
